Goal: Find specific page/section: Find specific page/section

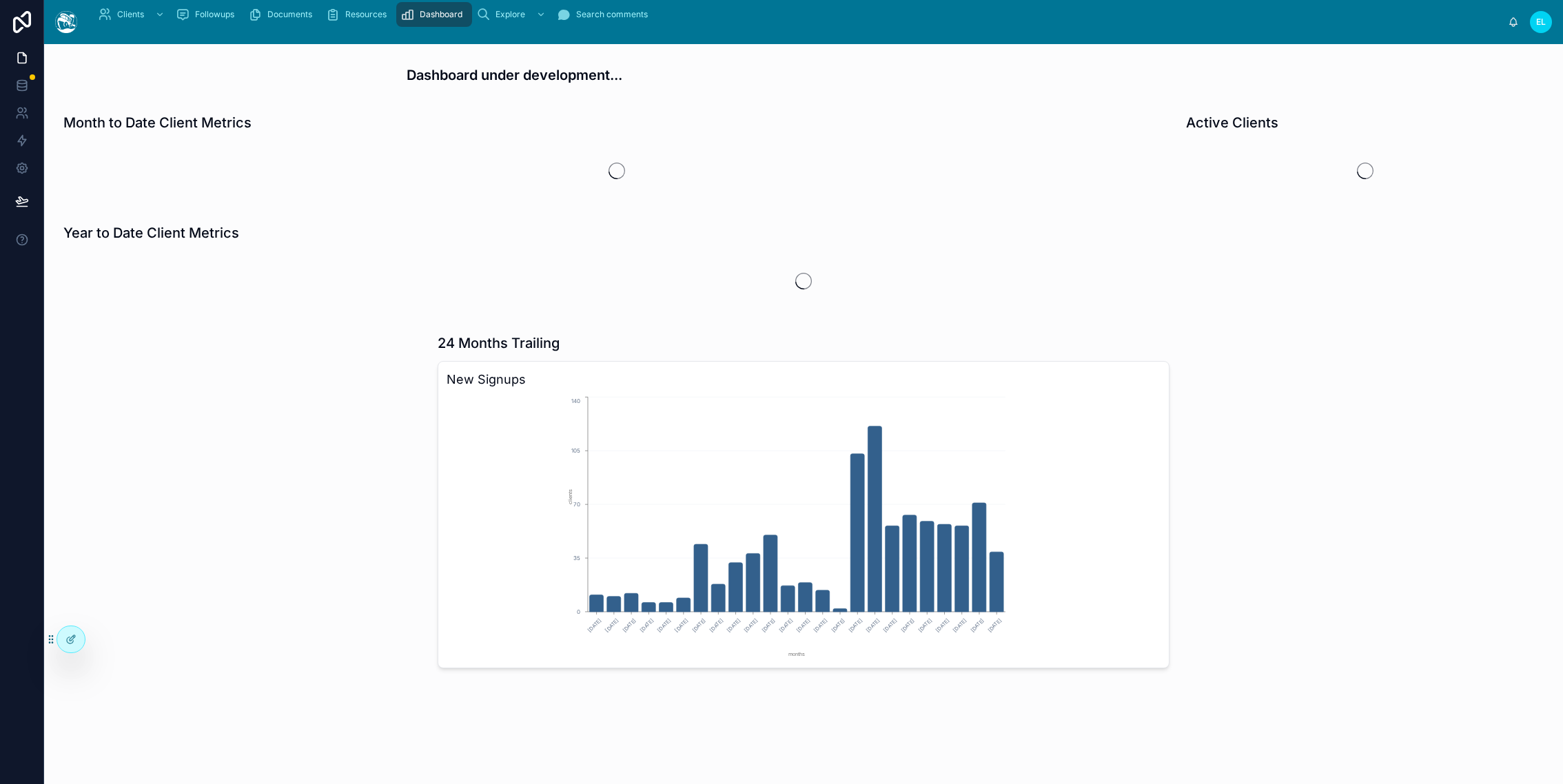
scroll to position [765, 0]
click at [274, 475] on div at bounding box center [242, 500] width 374 height 345
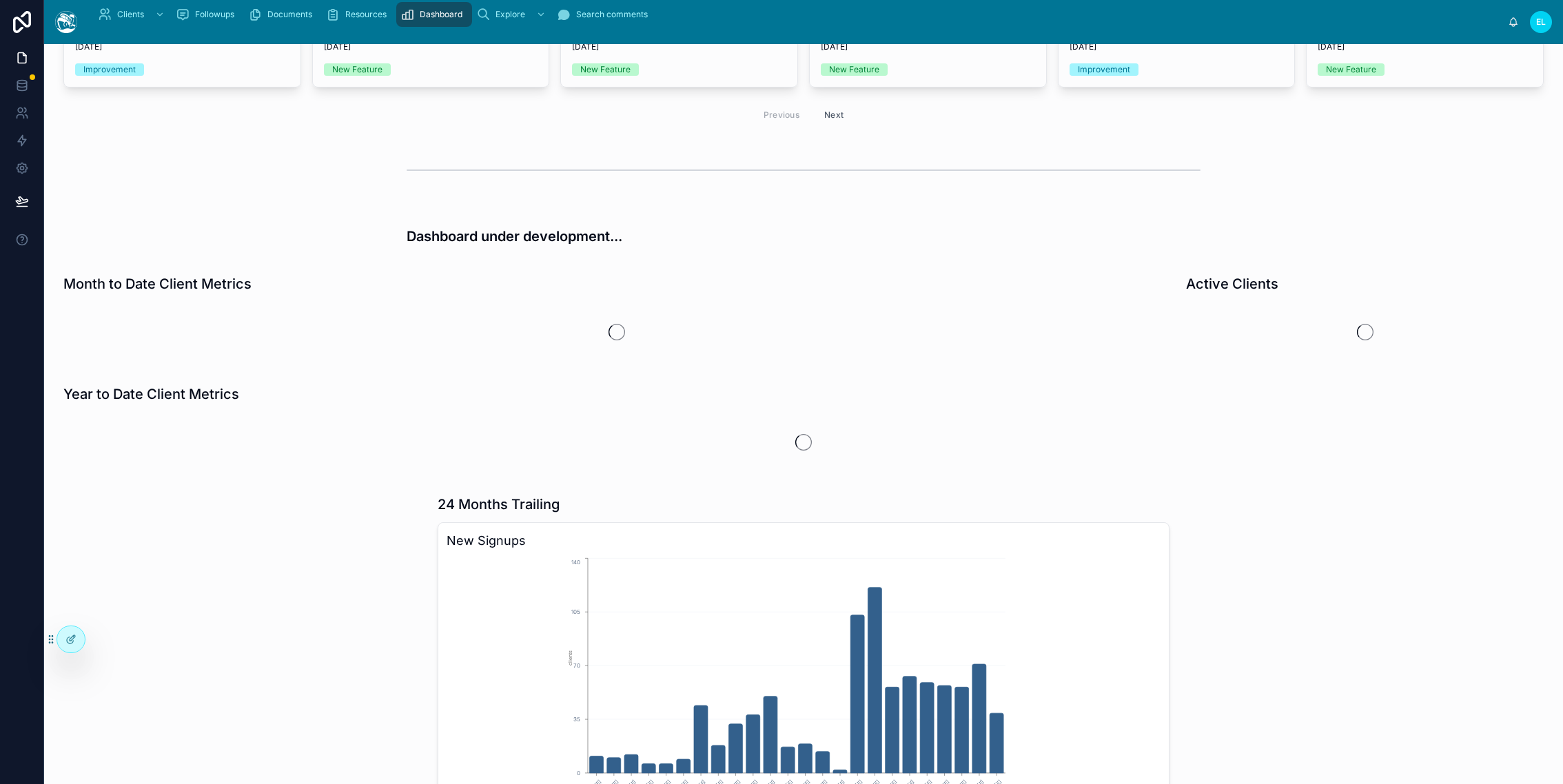
click at [300, 274] on div "📢 Recent updates... Ability to resend property & message invites [DATE] Improve…" at bounding box center [803, 443] width 1519 height 960
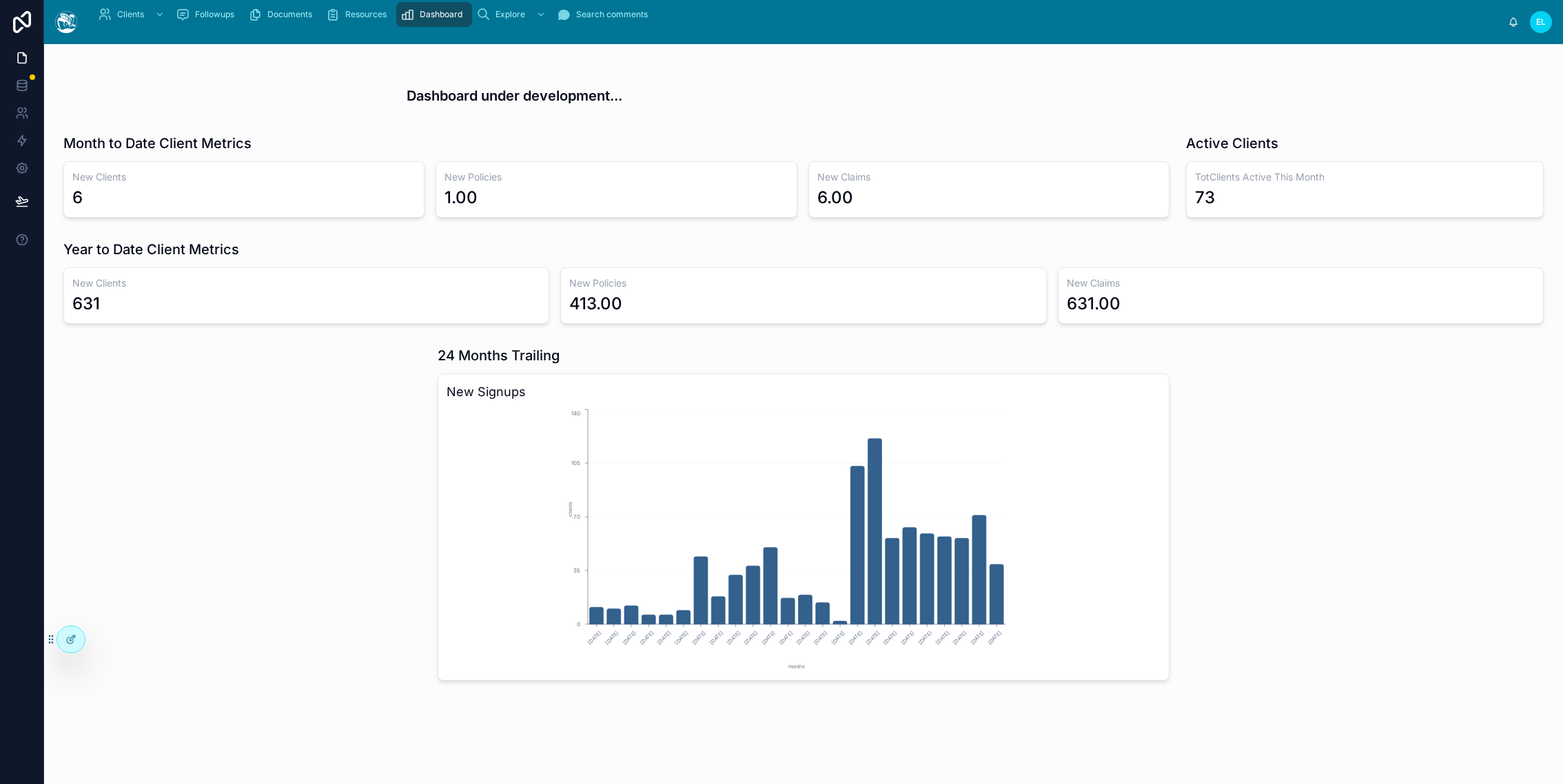
scroll to position [250, 0]
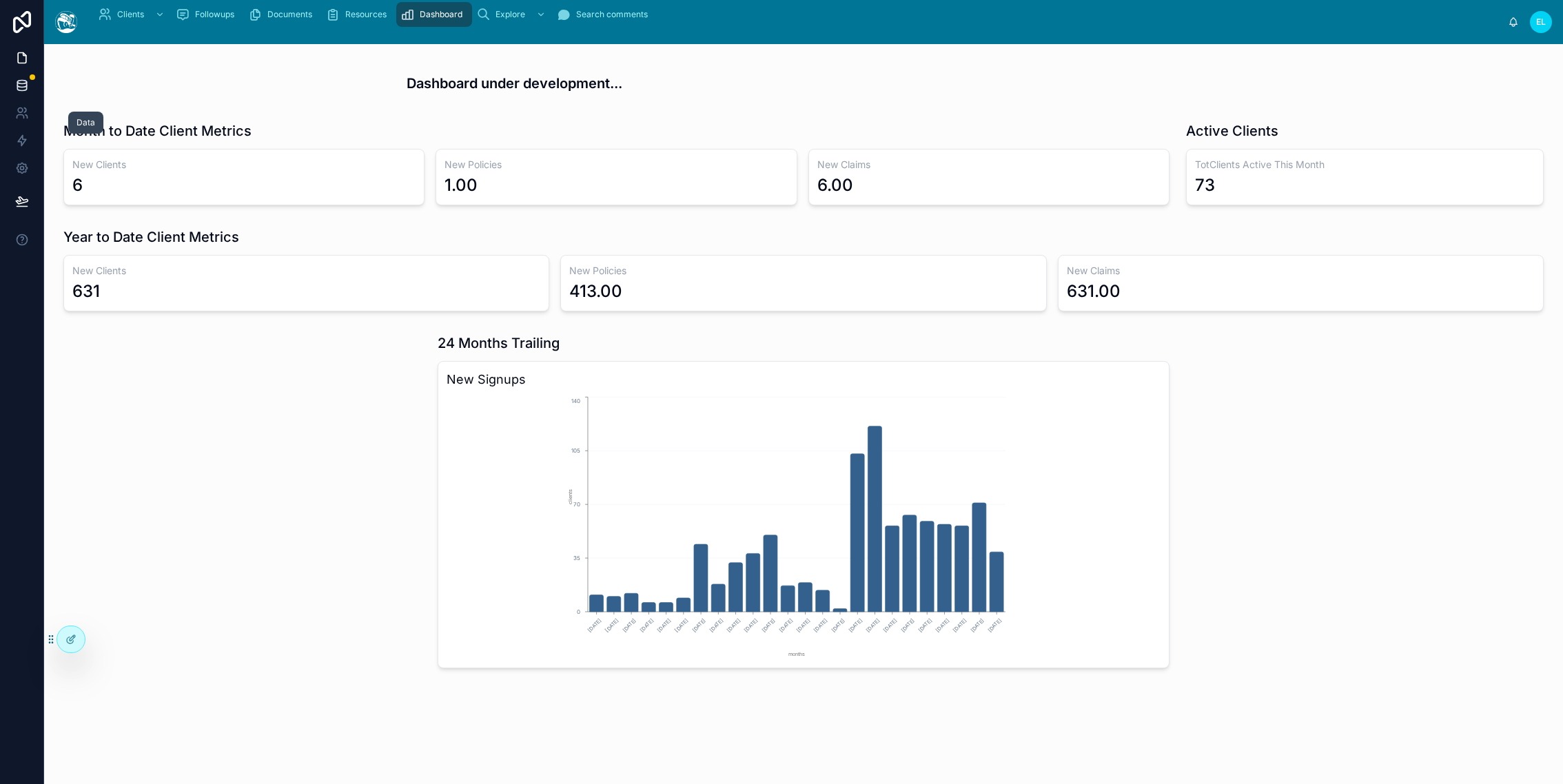
click at [42, 100] on link at bounding box center [22, 86] width 43 height 28
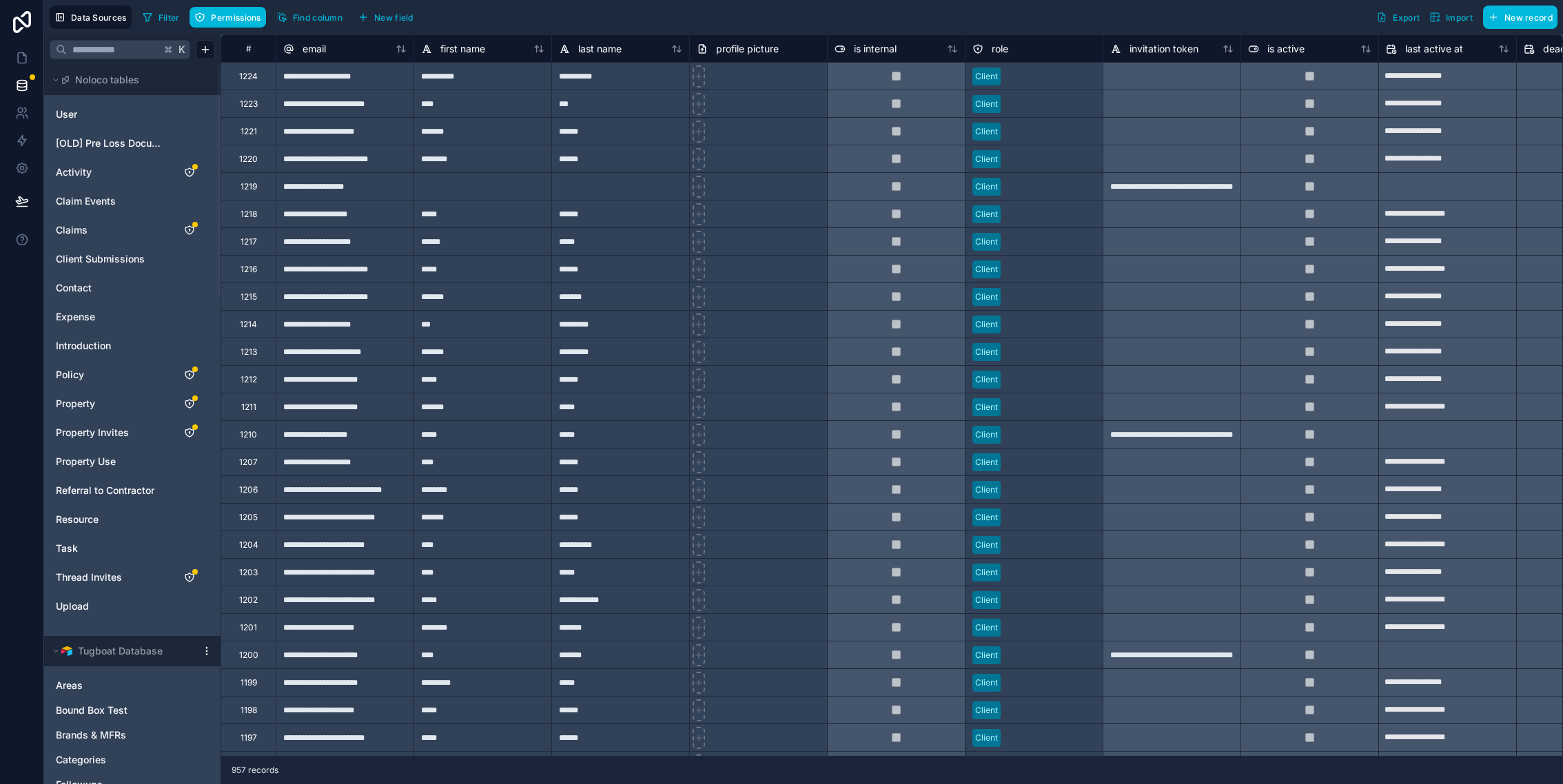
scroll to position [0, 74]
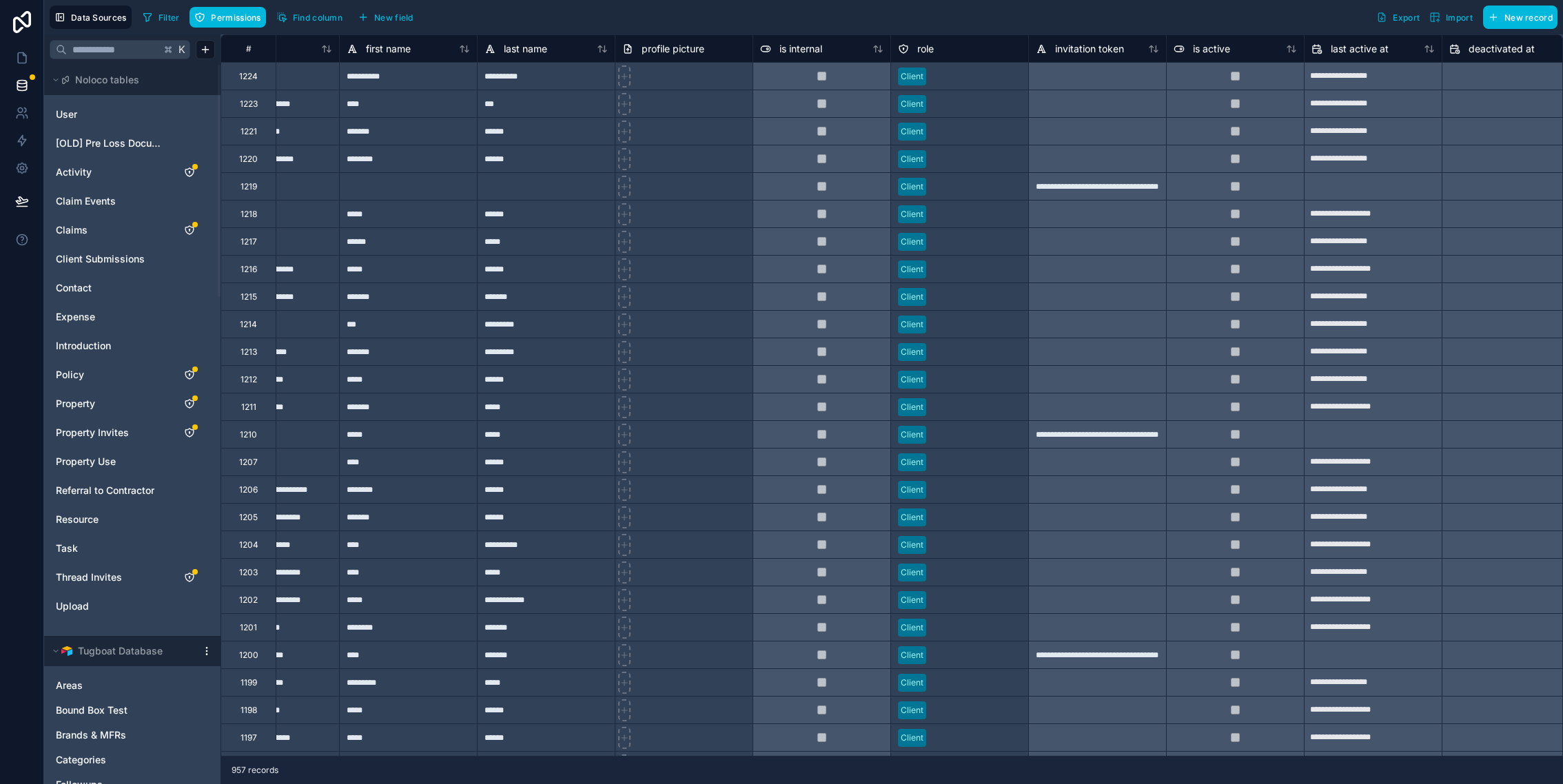
click at [1113, 29] on div "Filter Permissions Find column New field Export Import New record" at bounding box center [847, 18] width 1420 height 24
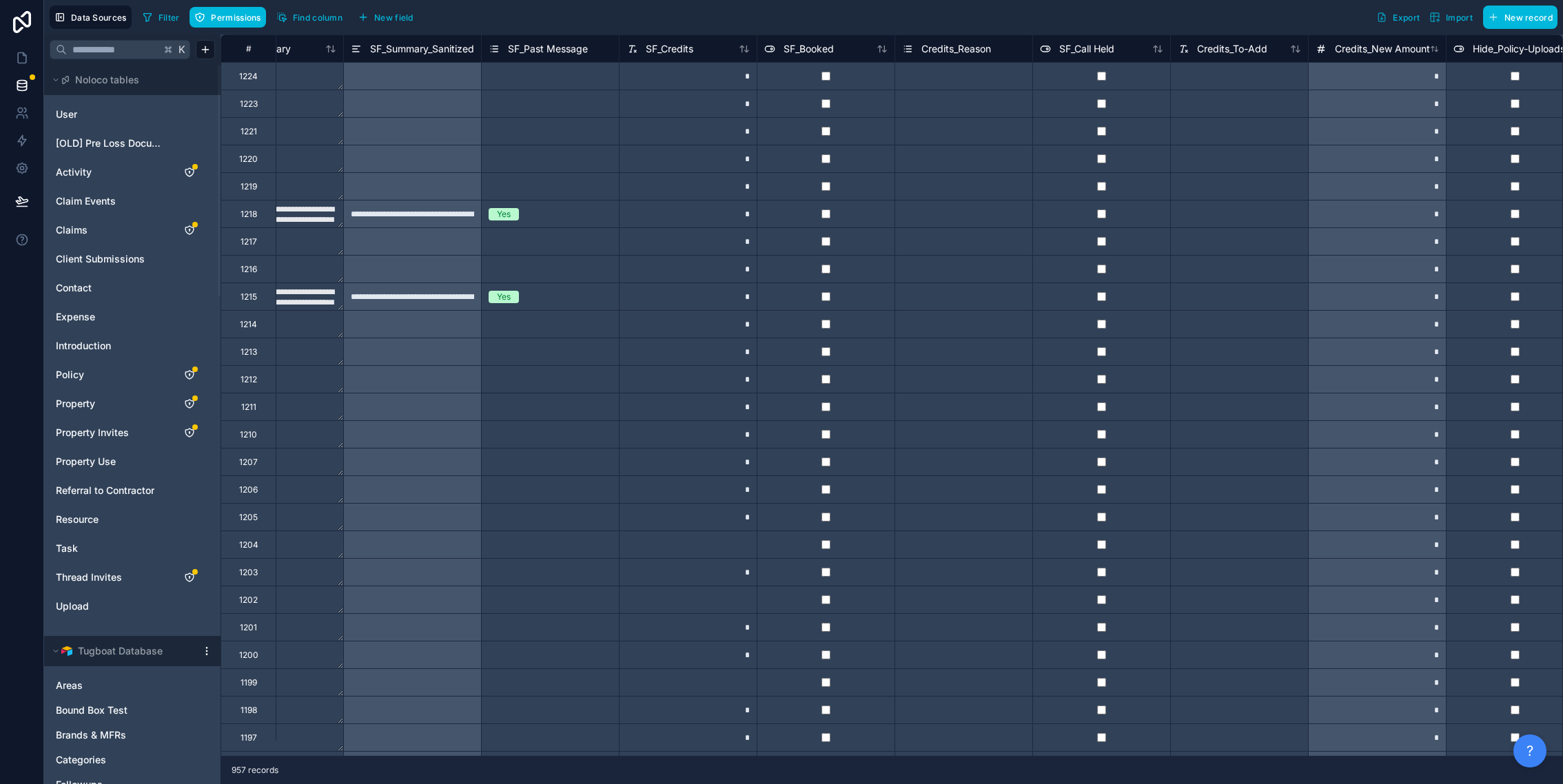
scroll to position [0, 5491]
